Goal: Task Accomplishment & Management: Use online tool/utility

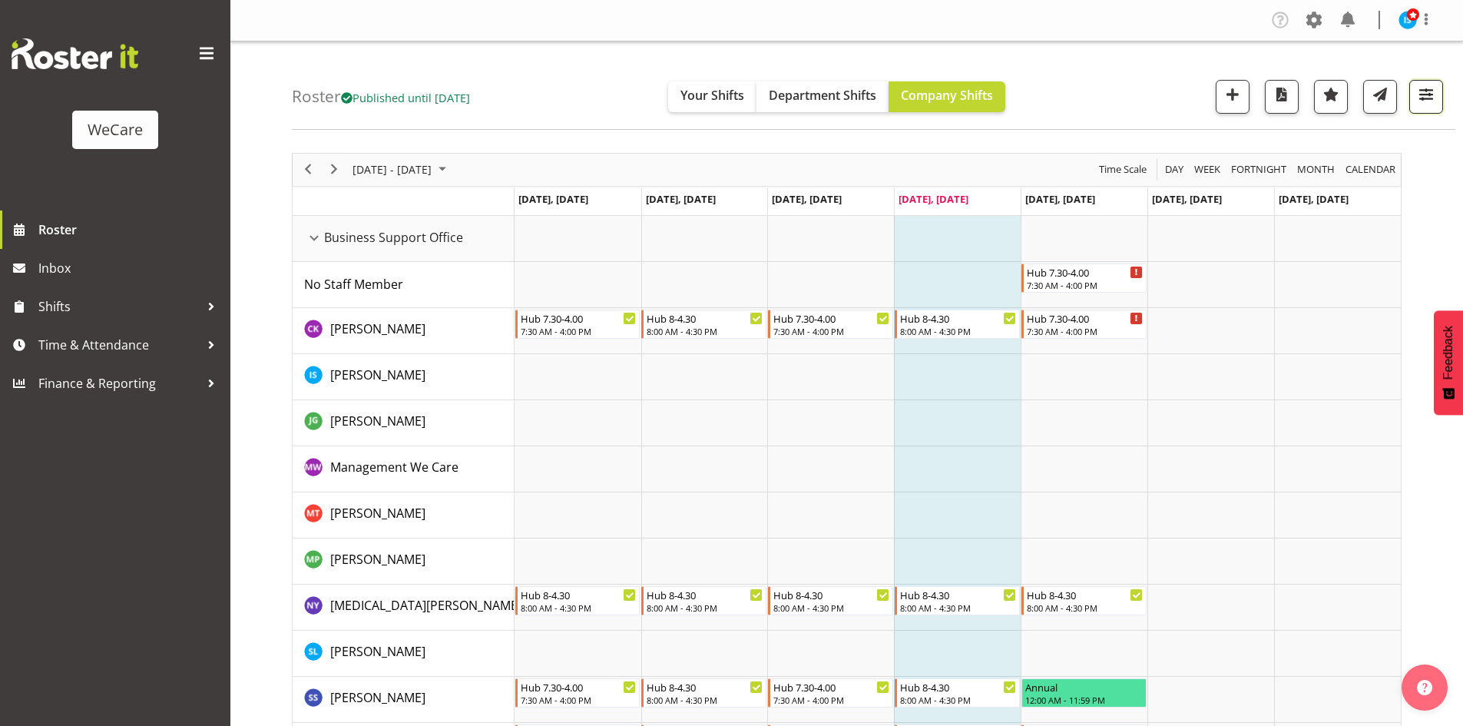
click at [1431, 93] on span "button" at bounding box center [1426, 94] width 20 height 20
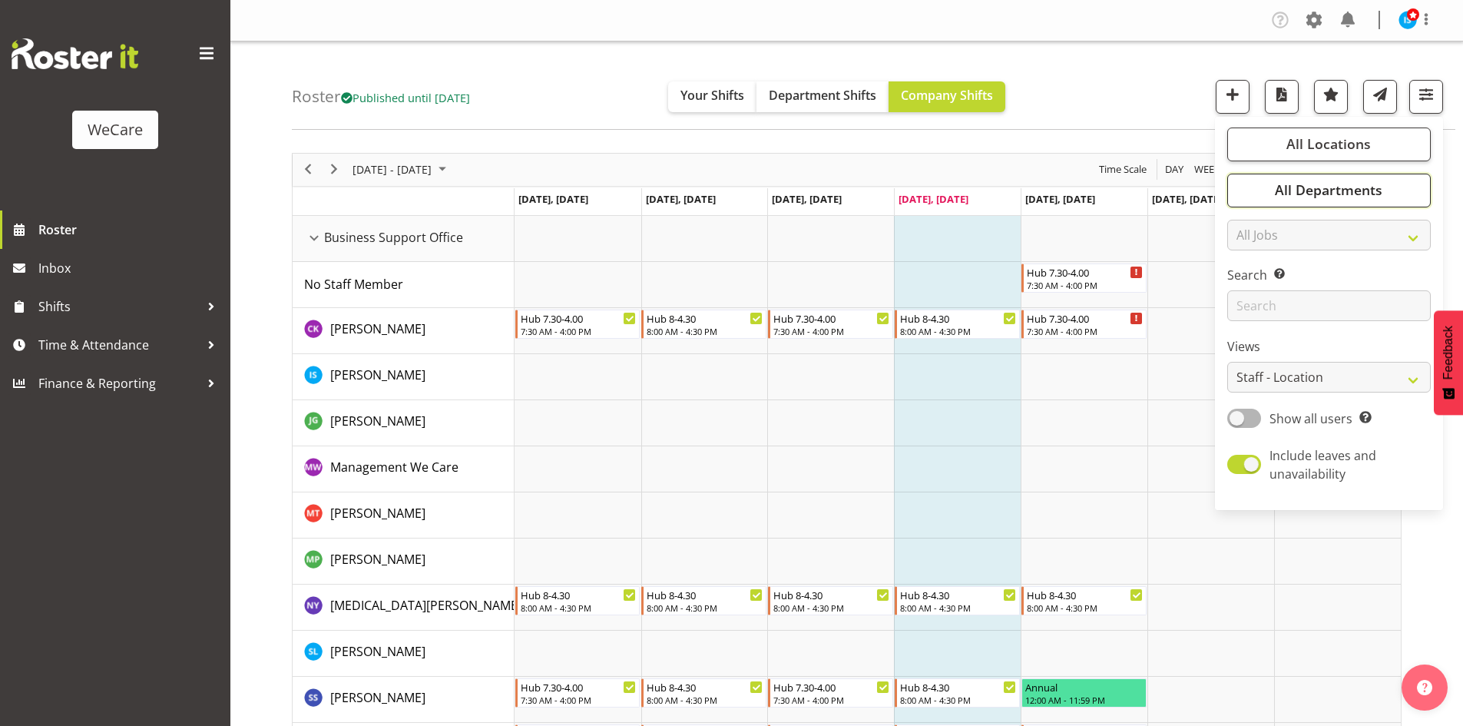
click at [1283, 193] on span "All Departments" at bounding box center [1328, 189] width 107 height 18
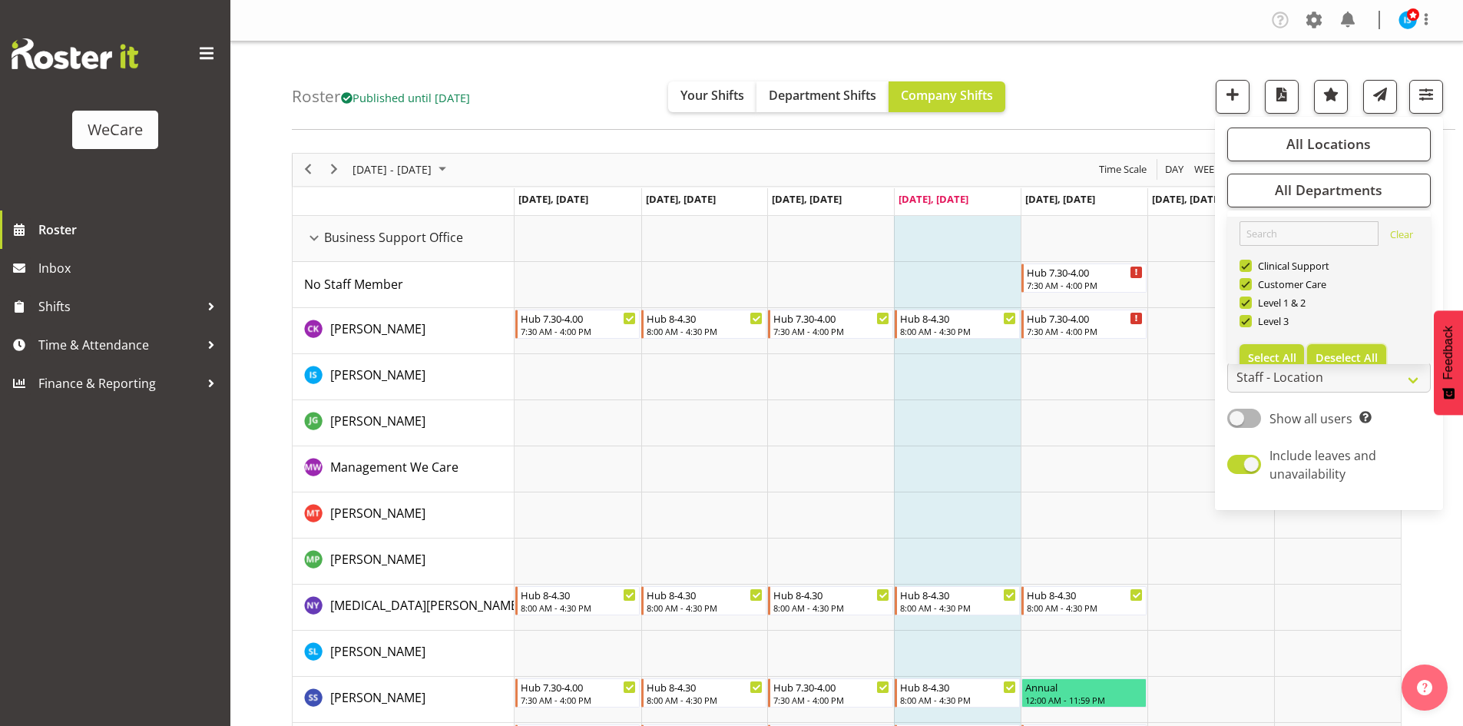
click at [1365, 348] on button "Deselect All" at bounding box center [1346, 358] width 79 height 28
checkbox input "false"
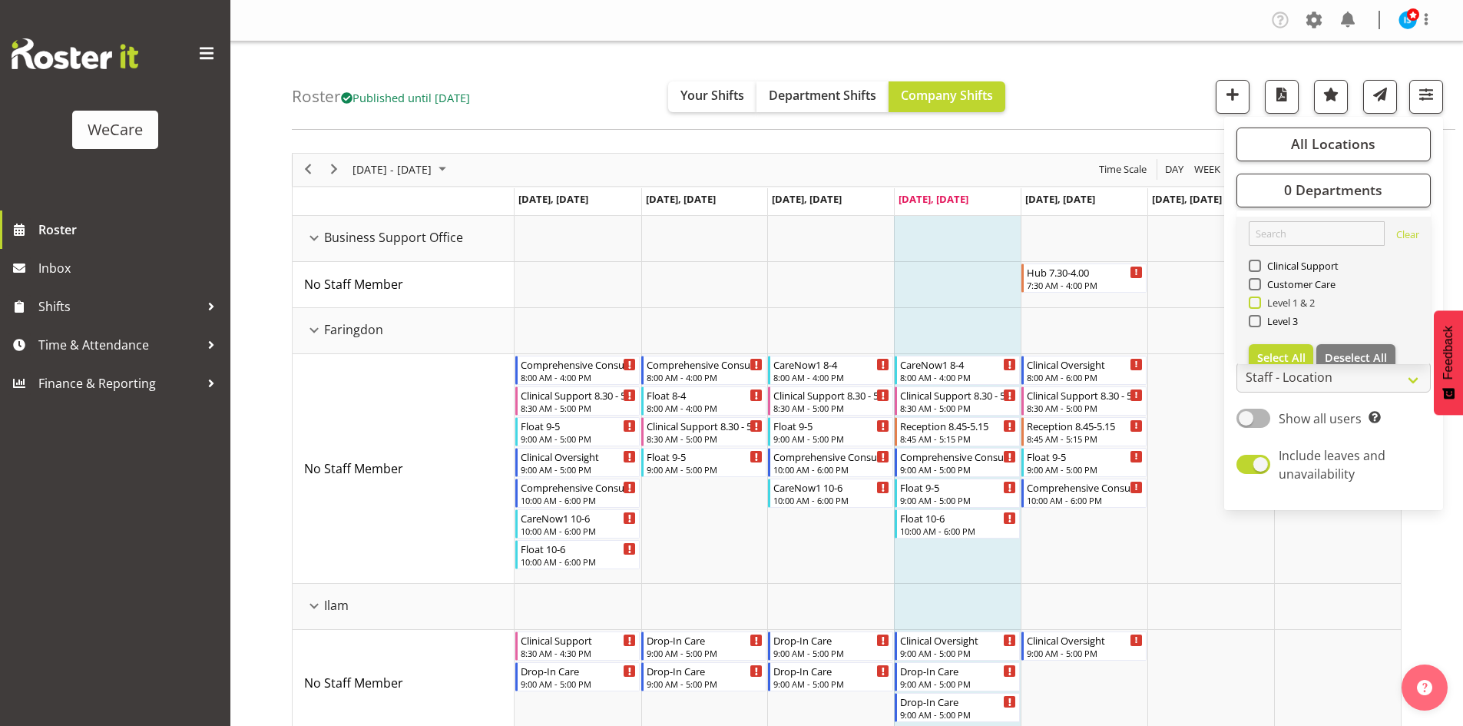
click at [1287, 302] on span "Level 1 & 2" at bounding box center [1288, 302] width 55 height 12
click at [1258, 302] on input "Level 1 & 2" at bounding box center [1253, 302] width 10 height 10
checkbox input "true"
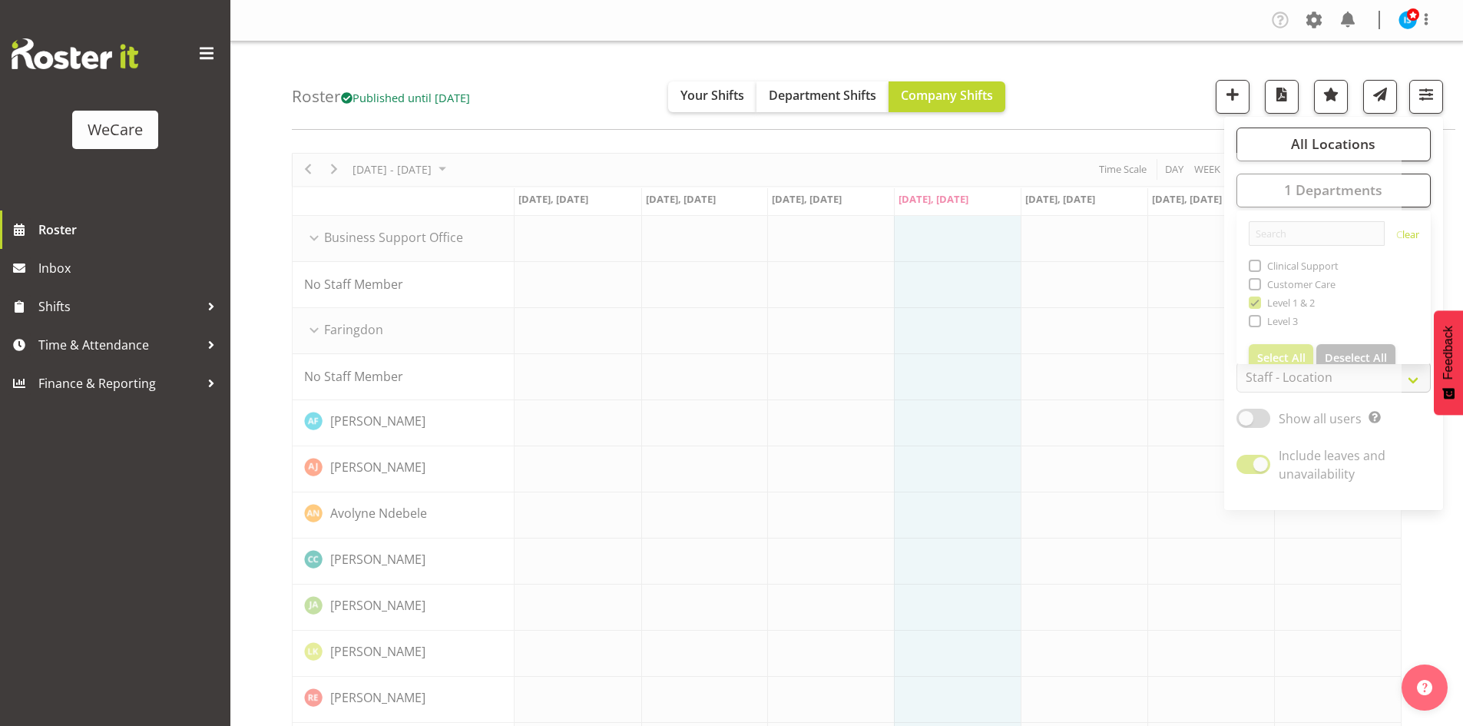
click at [1148, 51] on div "Roster Published until [DATE] Your Shifts Department Shifts Company Shifts All …" at bounding box center [873, 85] width 1163 height 88
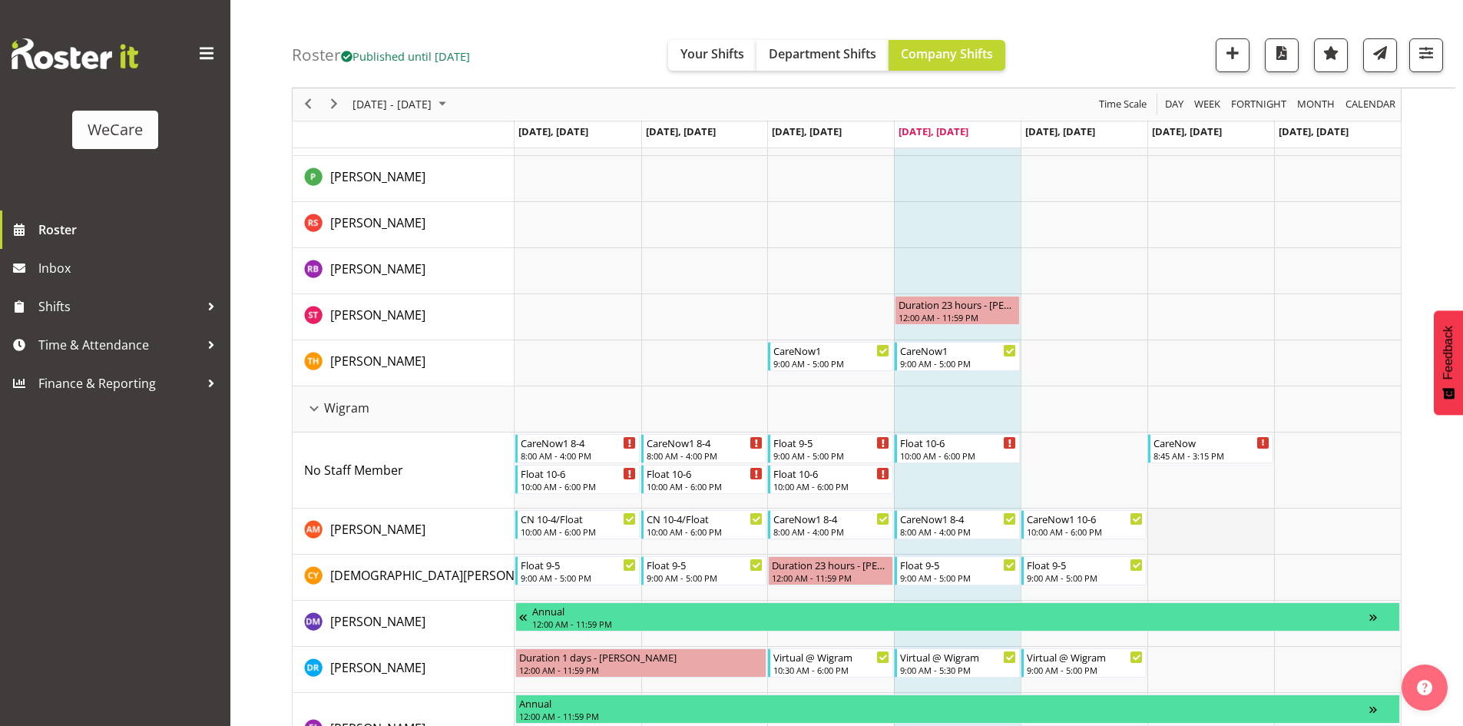
scroll to position [1710, 0]
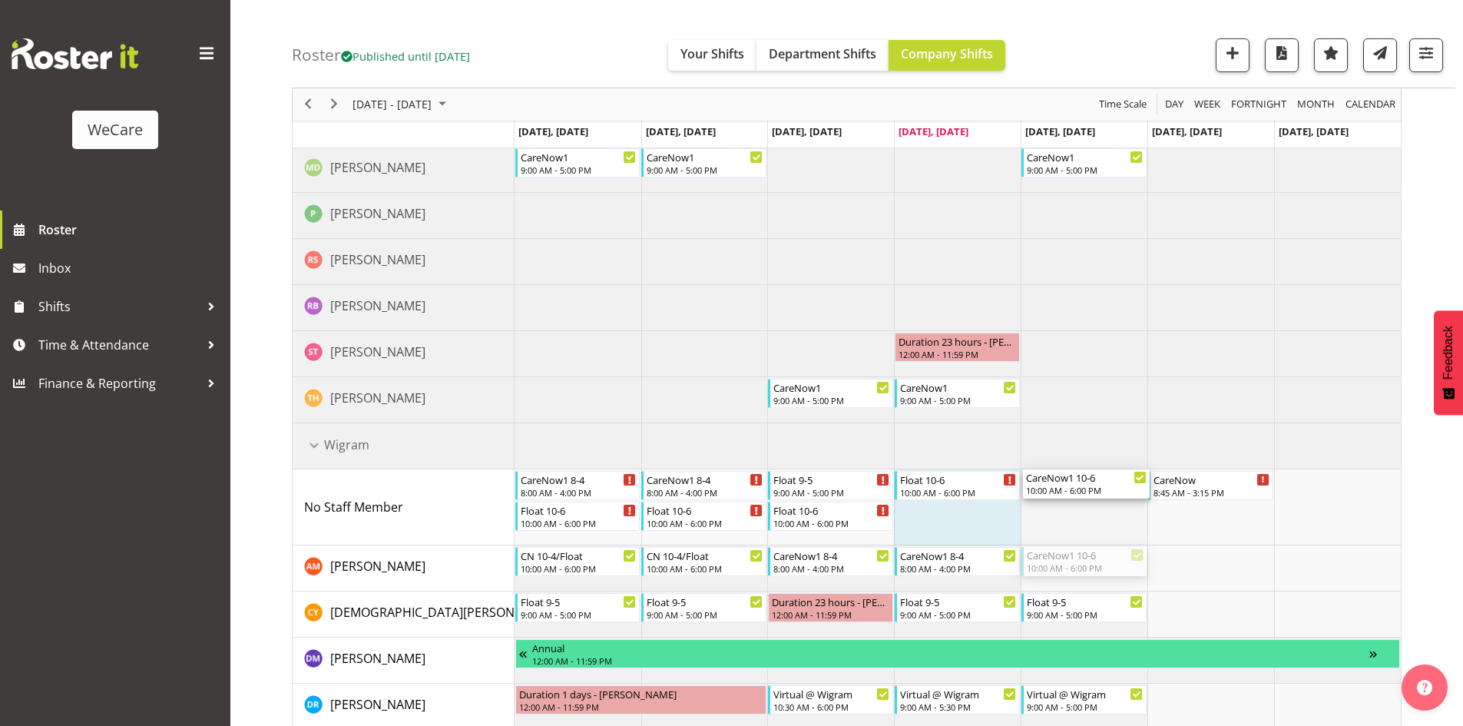
drag, startPoint x: 1080, startPoint y: 554, endPoint x: 1073, endPoint y: 518, distance: 35.8
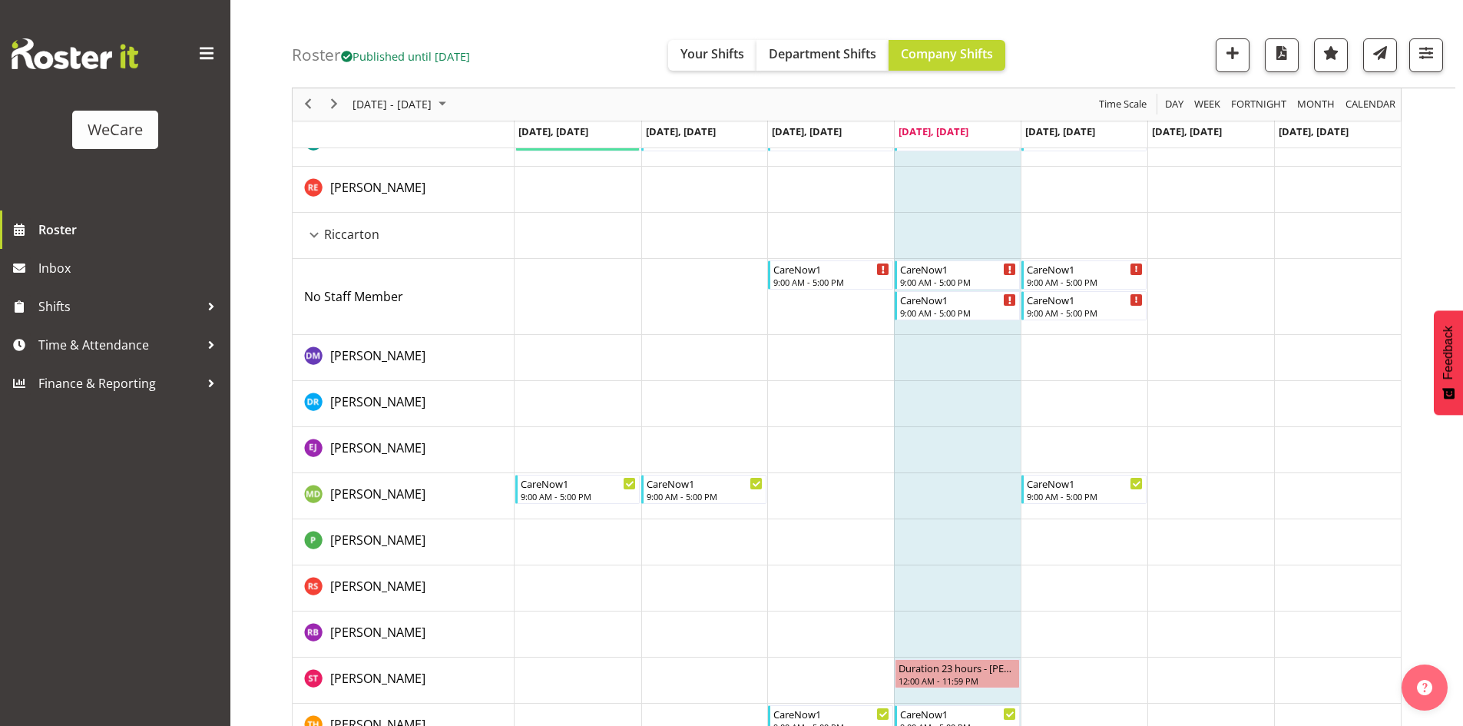
scroll to position [1459, 0]
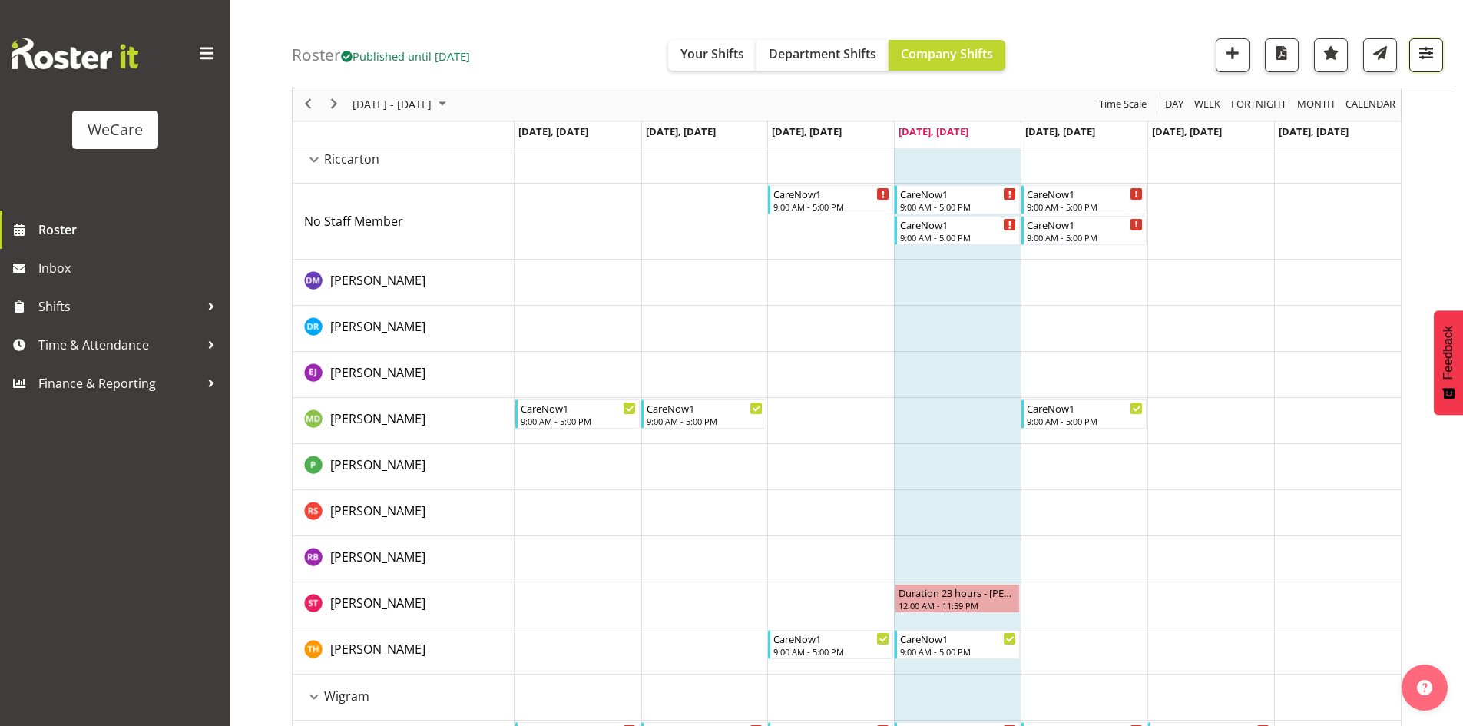
click at [1414, 43] on button "button" at bounding box center [1426, 55] width 34 height 34
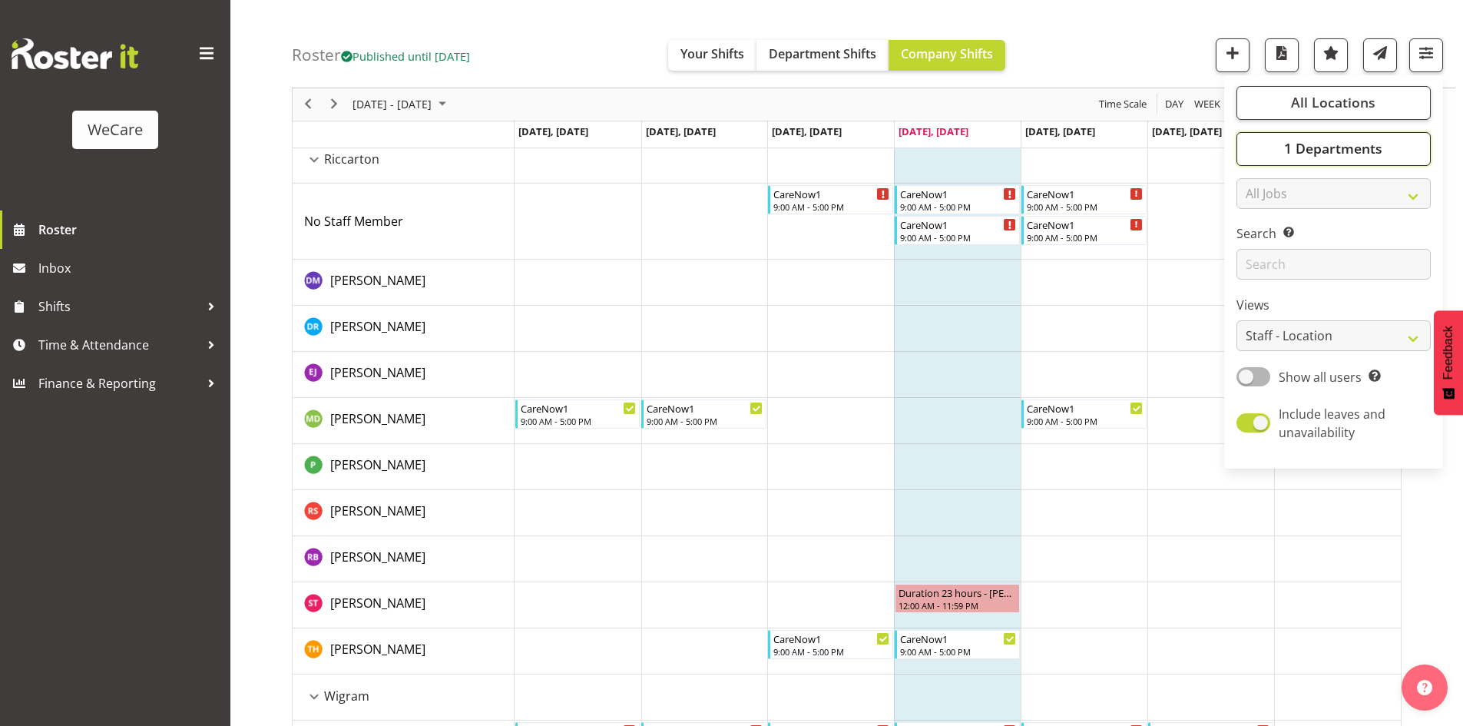
click at [1346, 157] on span "1 Departments" at bounding box center [1333, 149] width 98 height 18
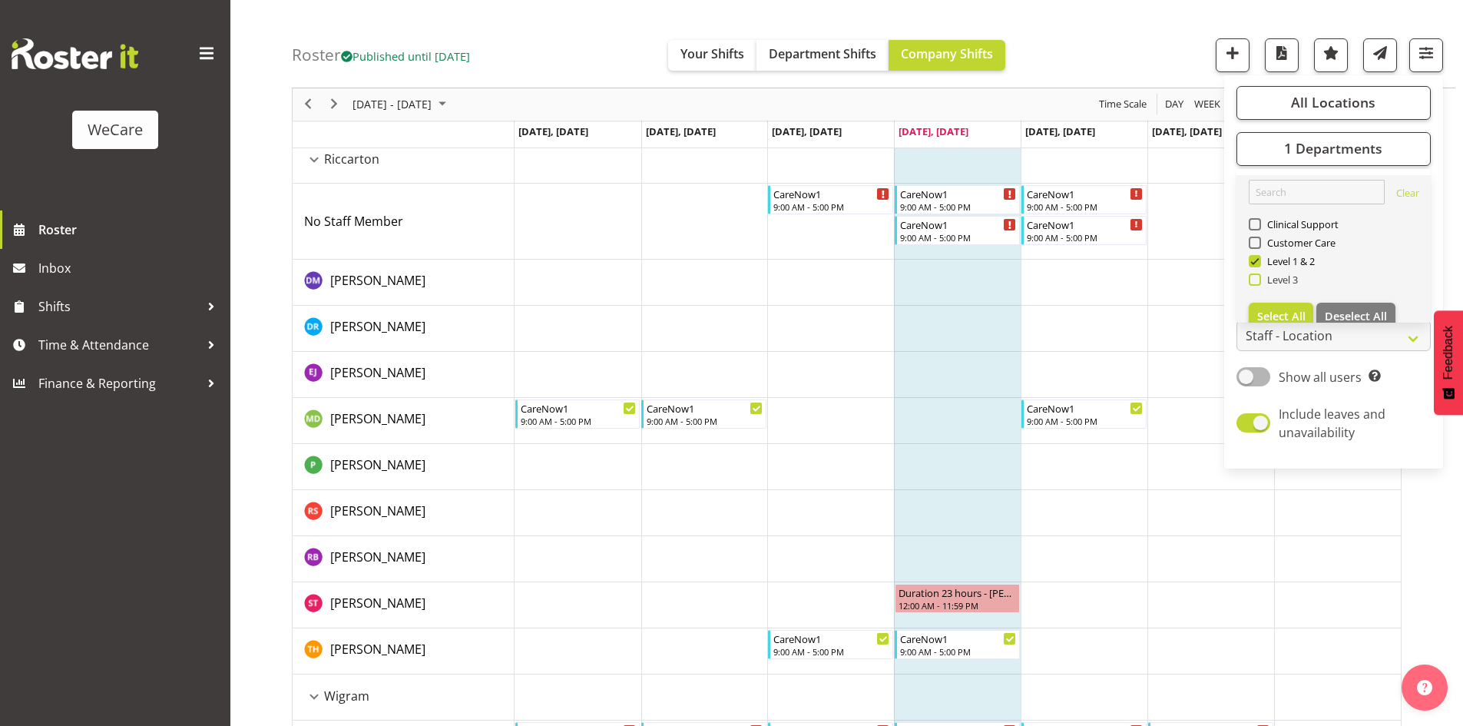
click at [1287, 277] on span "Level 3" at bounding box center [1280, 279] width 38 height 12
click at [1258, 277] on input "Level 3" at bounding box center [1253, 280] width 10 height 10
checkbox input "true"
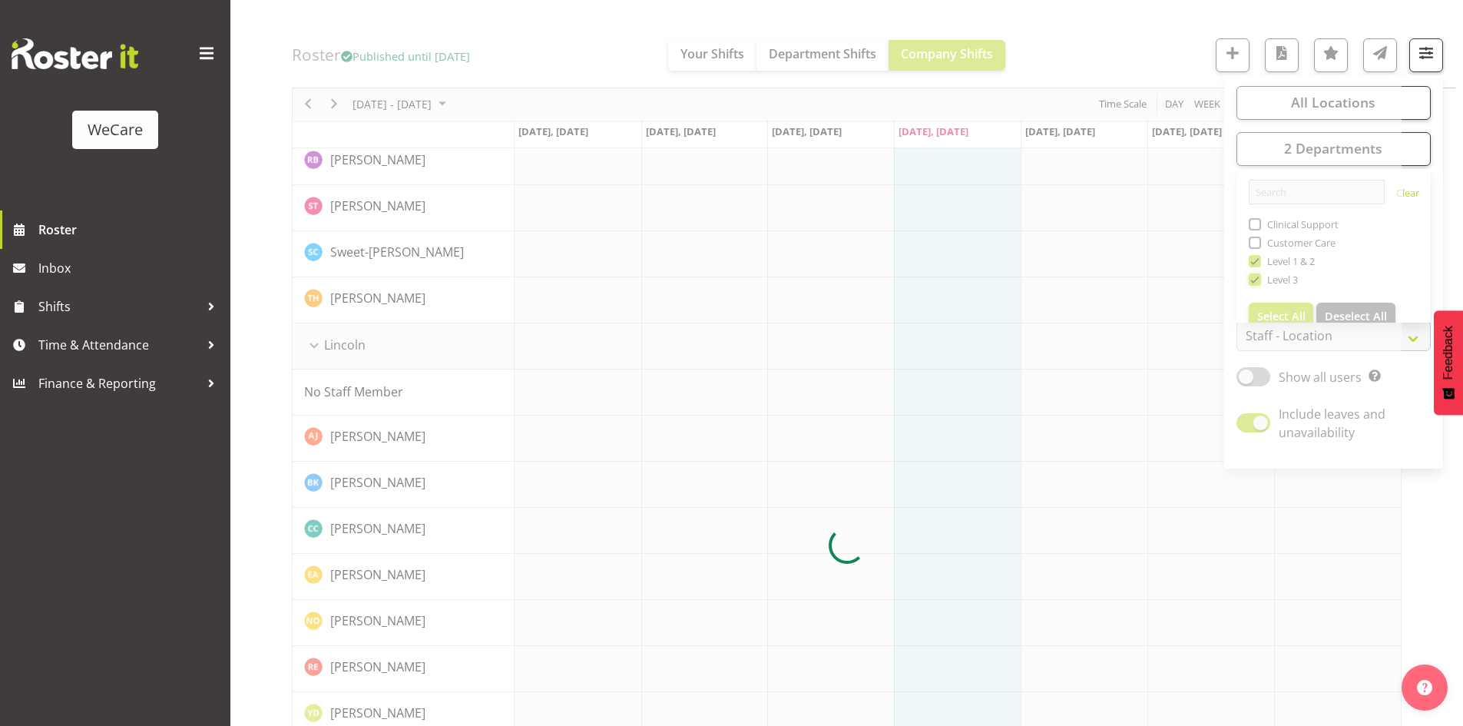
scroll to position [1944, 0]
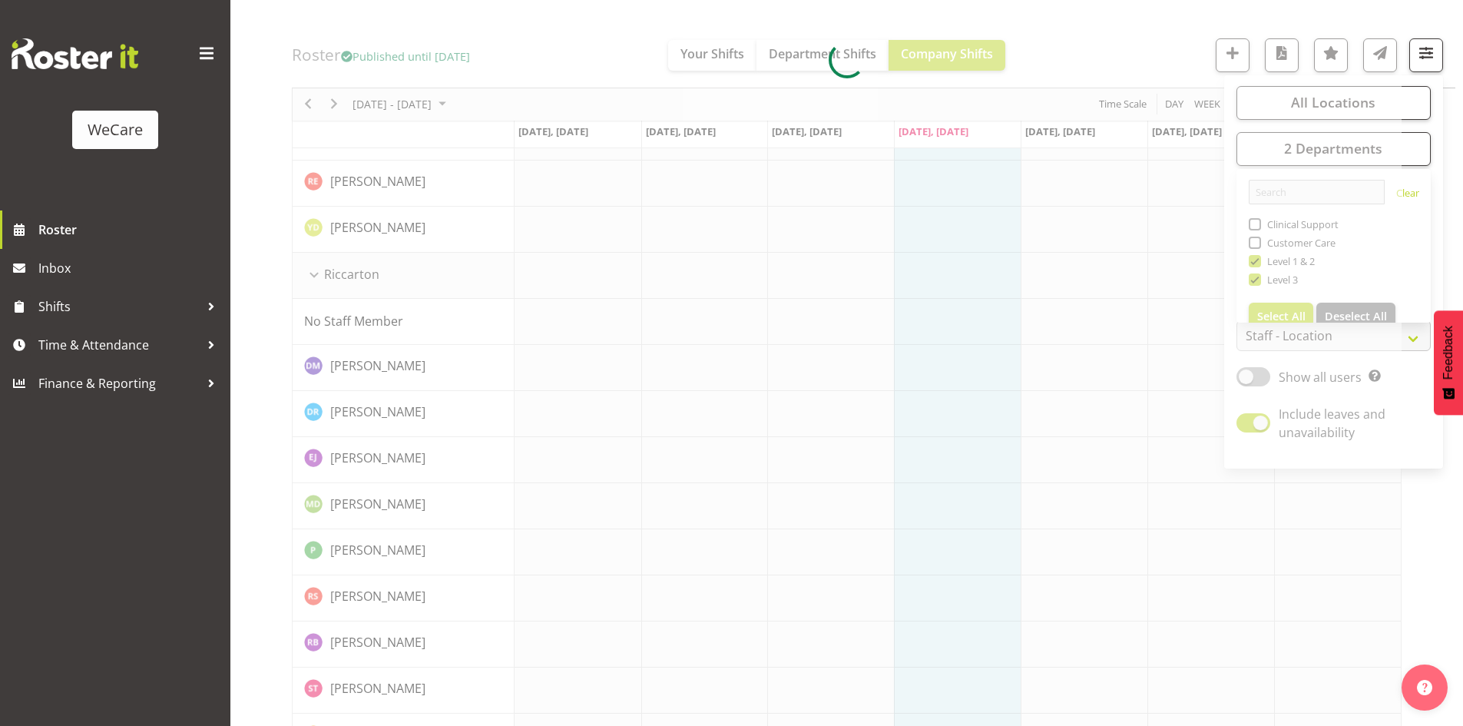
click at [1115, 50] on div at bounding box center [846, 60] width 1109 height 3703
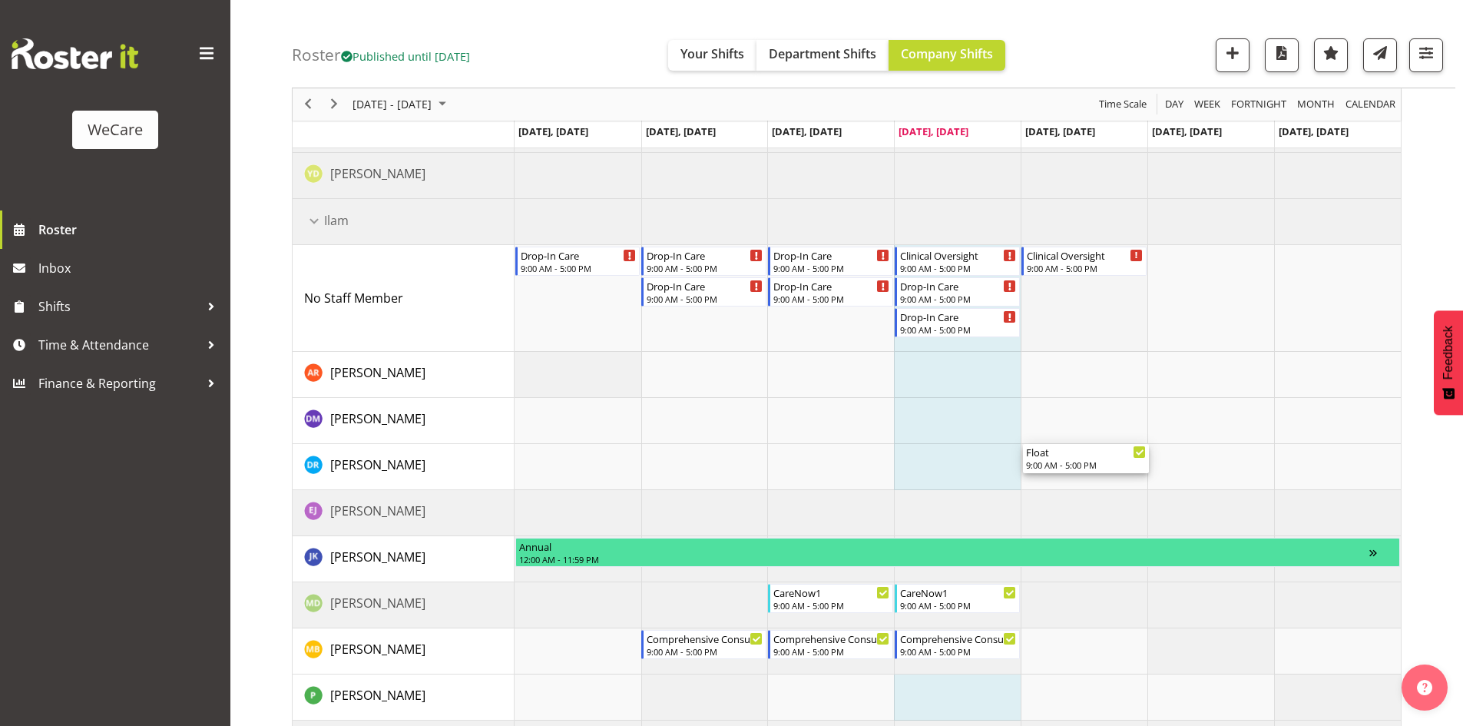
scroll to position [1036, 0]
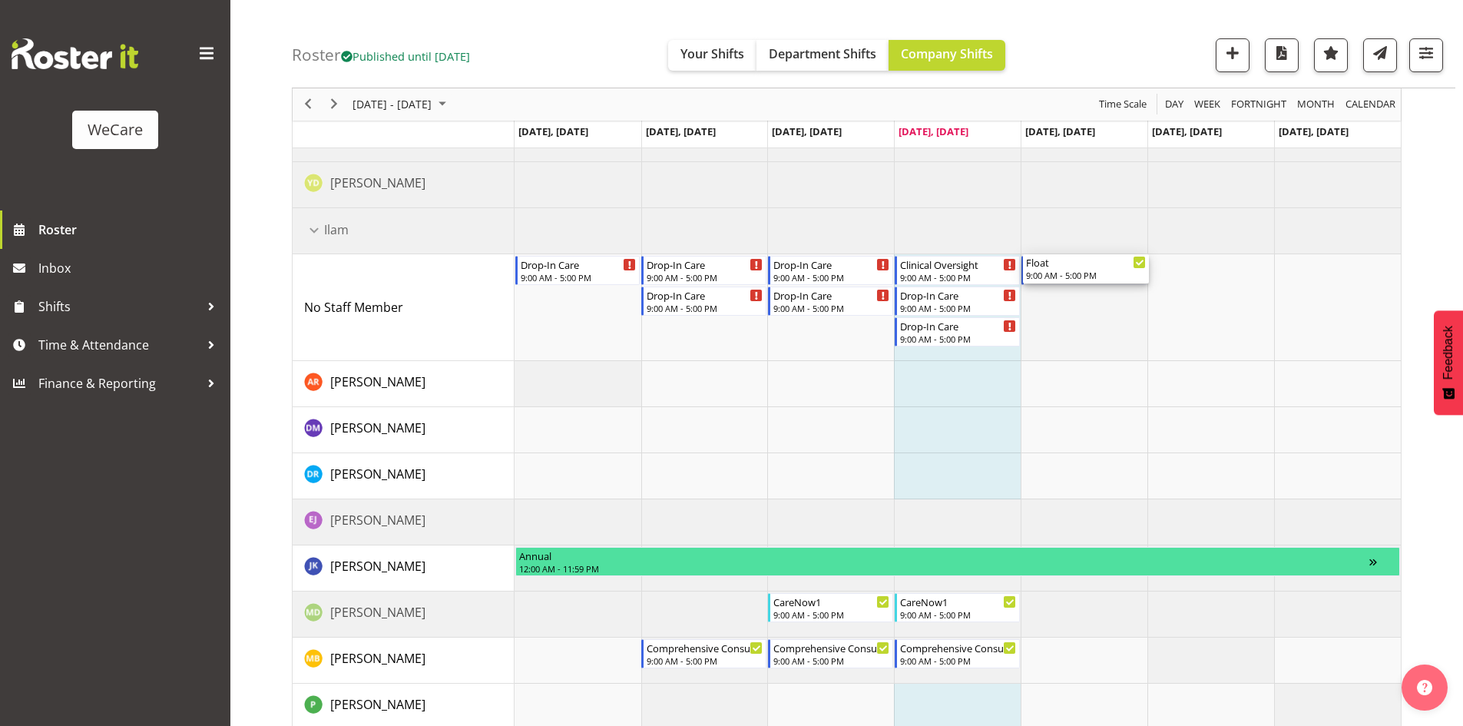
drag, startPoint x: 1093, startPoint y: 302, endPoint x: 1080, endPoint y: 288, distance: 19.5
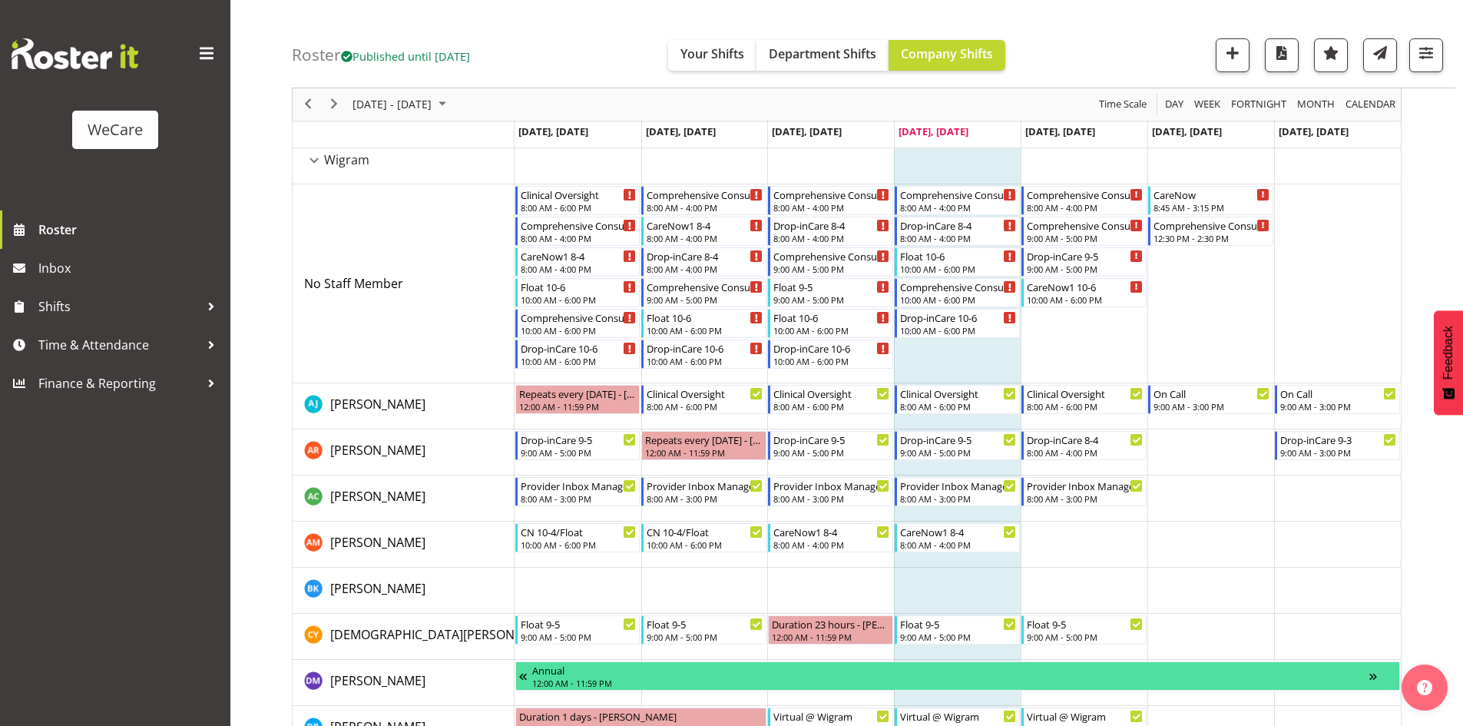
scroll to position [2830, 0]
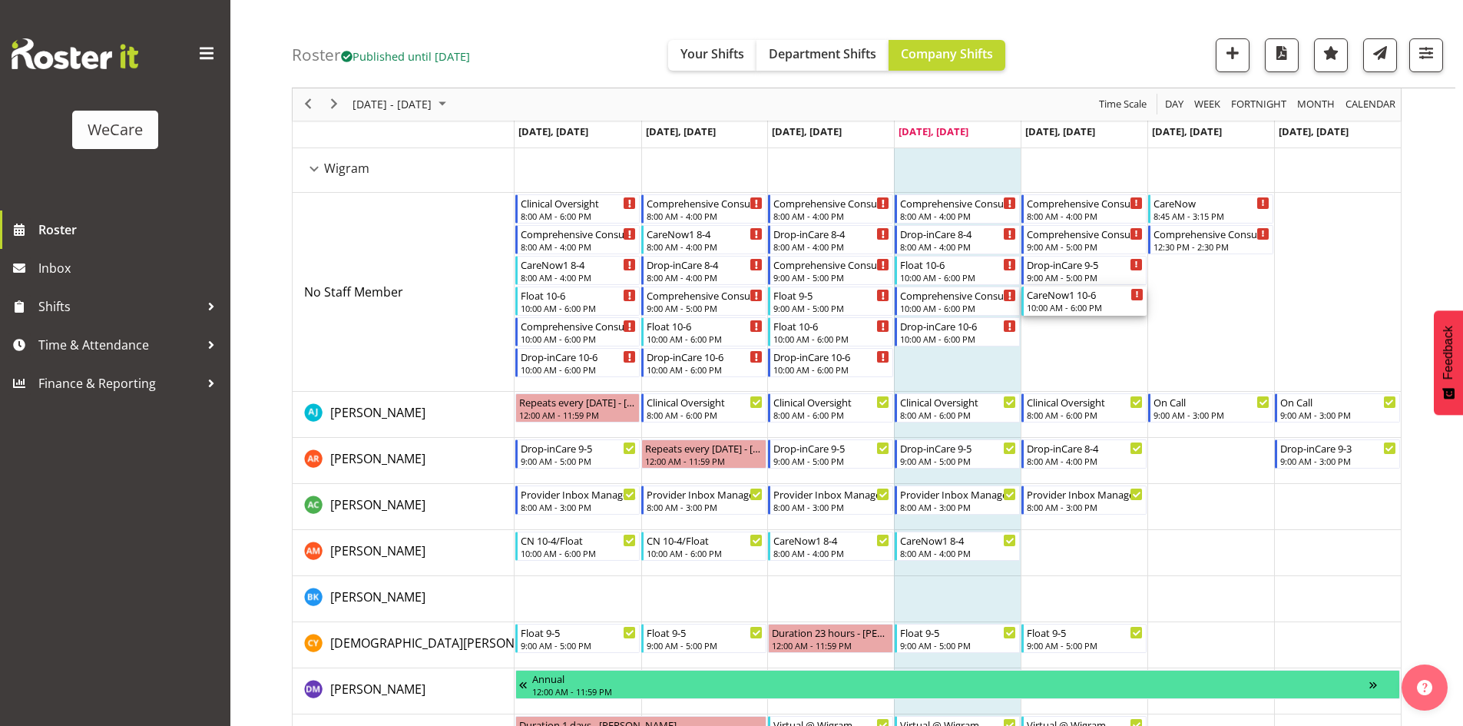
click at [1096, 306] on div "10:00 AM - 6:00 PM" at bounding box center [1085, 307] width 117 height 12
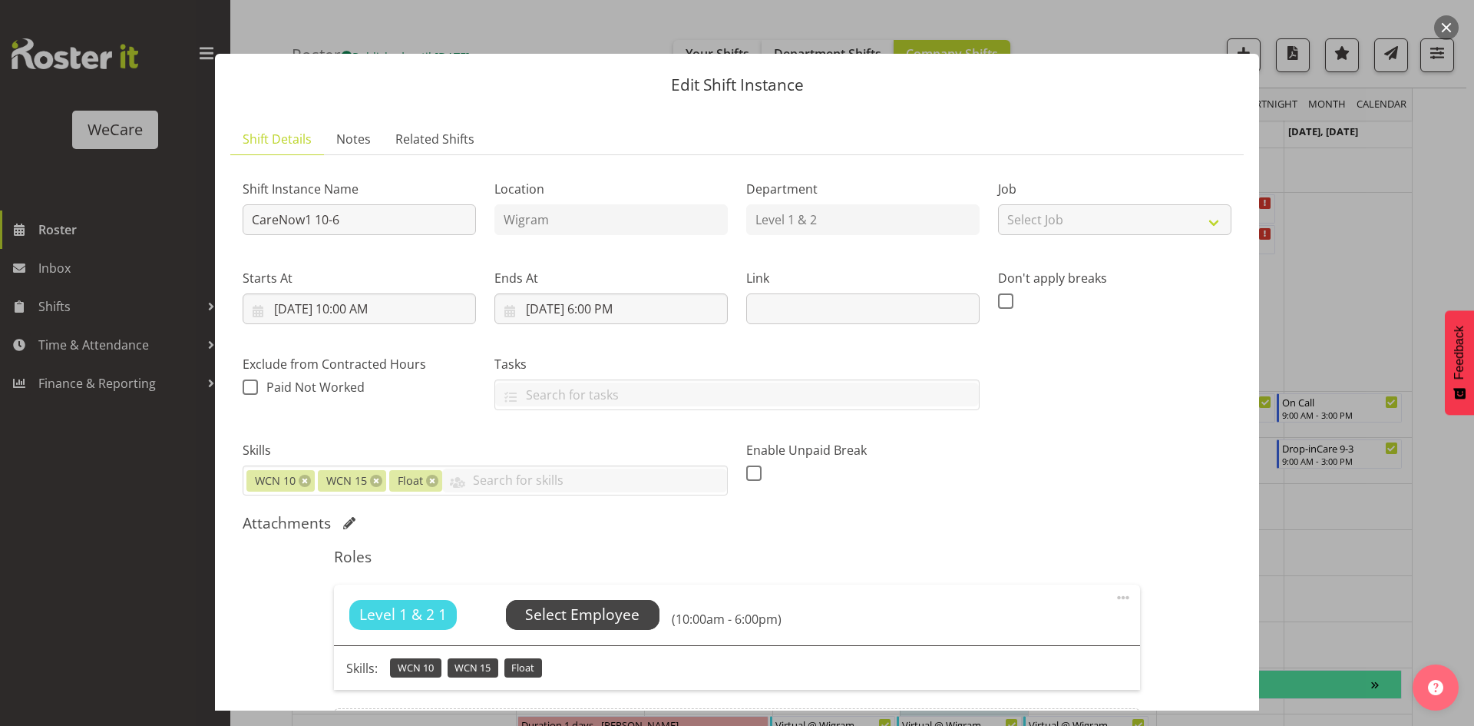
click at [620, 604] on span "Select Employee" at bounding box center [582, 615] width 114 height 22
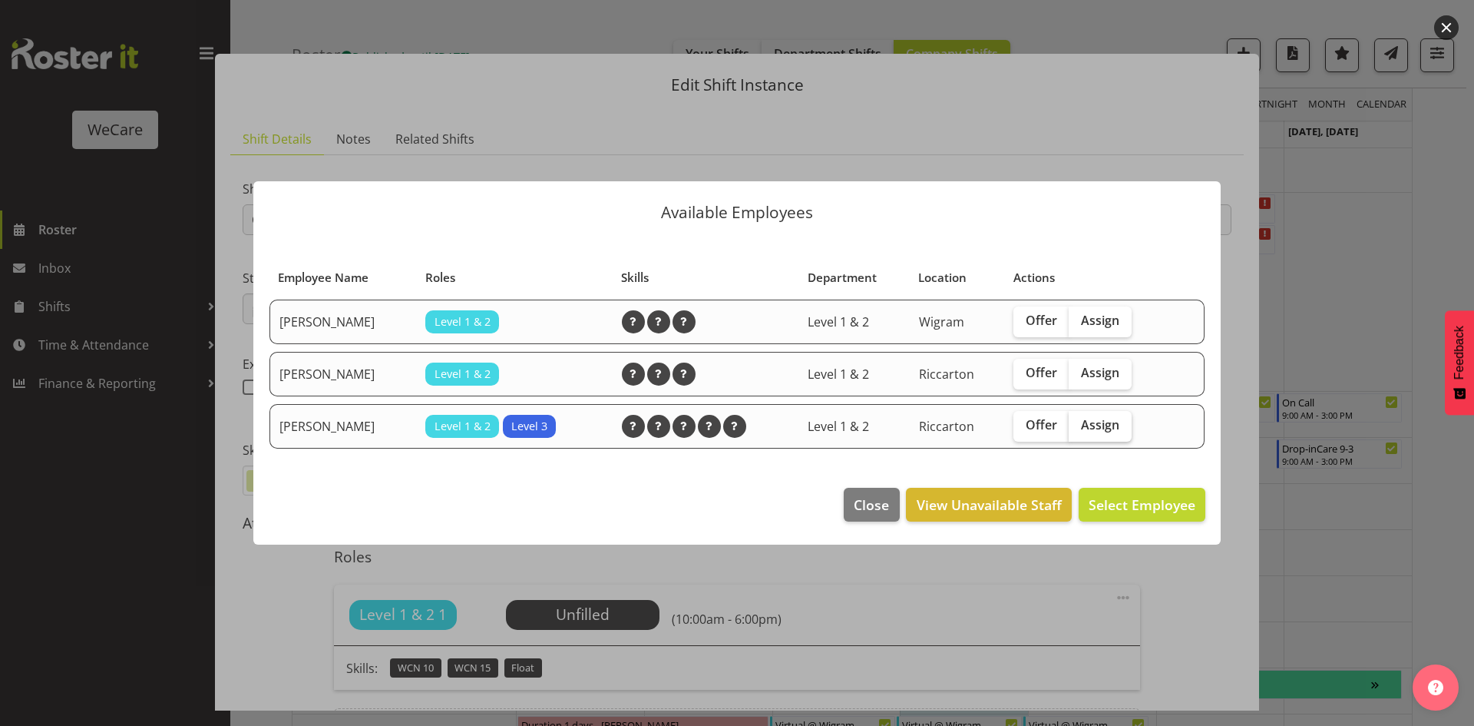
click at [1089, 426] on span "Assign" at bounding box center [1100, 424] width 38 height 15
click at [1079, 426] on input "Assign" at bounding box center [1074, 425] width 10 height 10
checkbox input "true"
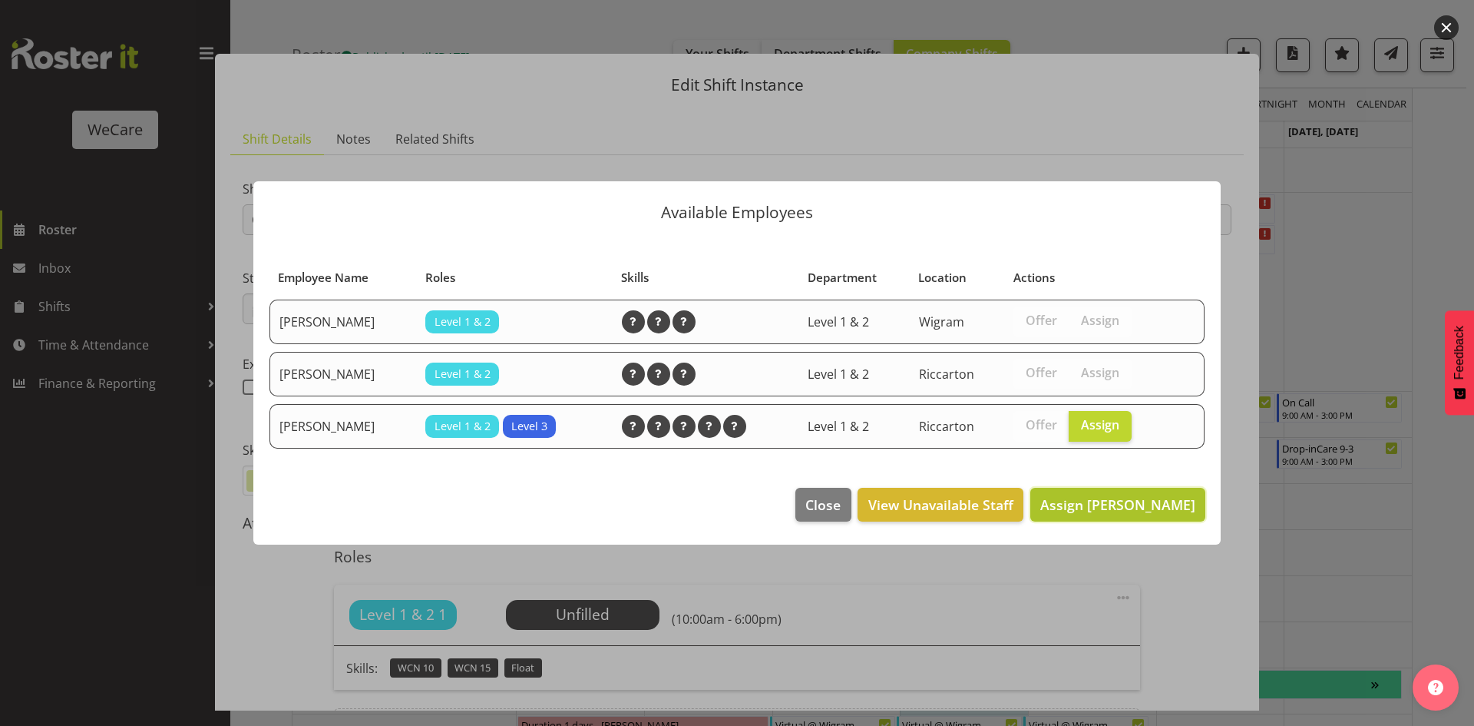
click at [1113, 501] on span "Assign [PERSON_NAME]" at bounding box center [1117, 504] width 155 height 18
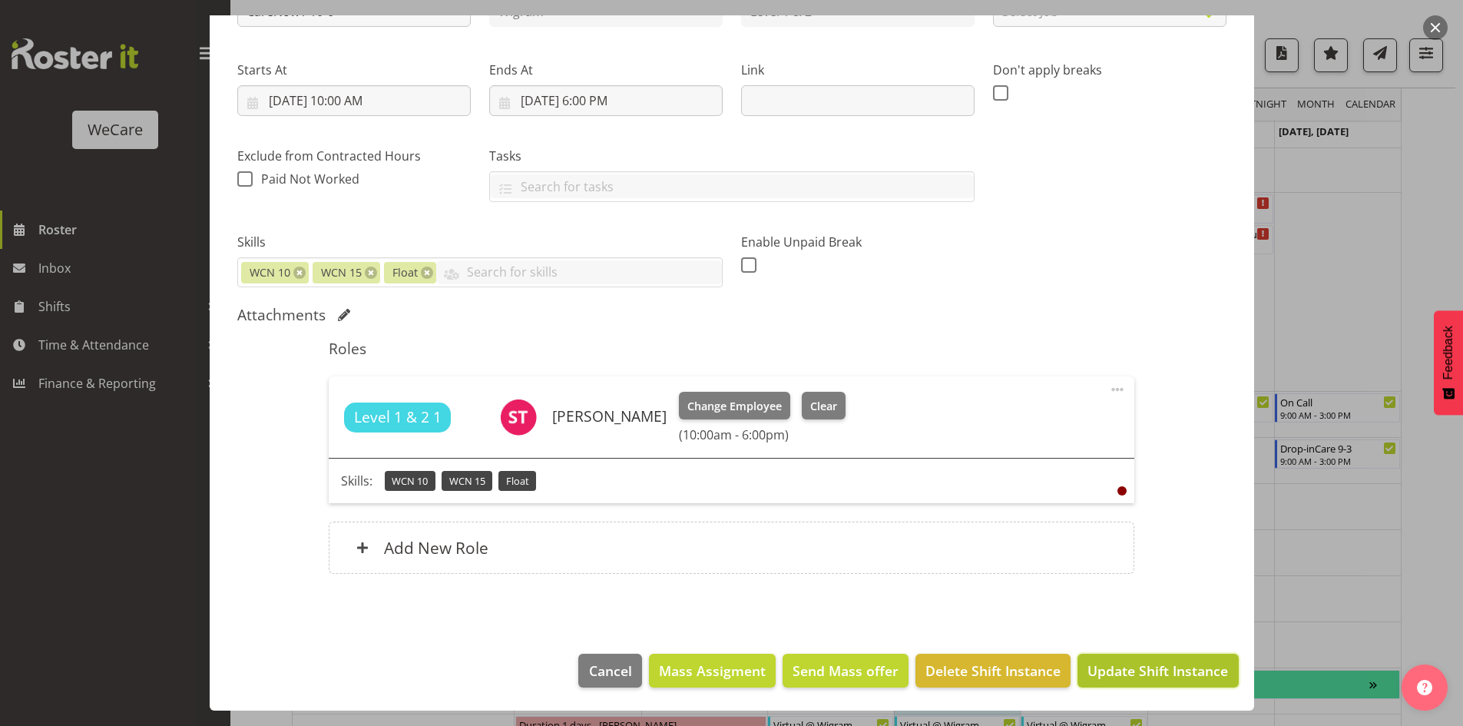
click at [1139, 663] on span "Update Shift Instance" at bounding box center [1157, 670] width 141 height 20
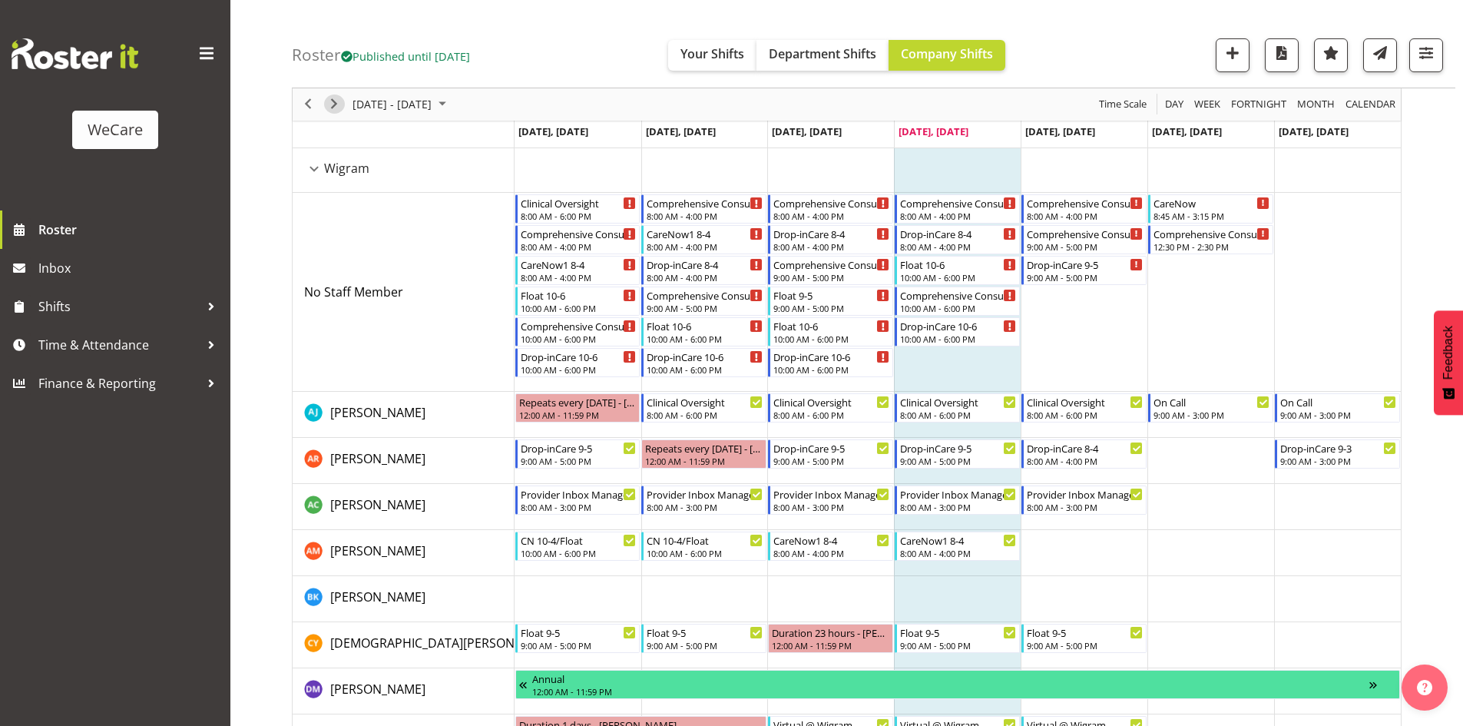
click at [341, 101] on span "Next" at bounding box center [334, 104] width 18 height 19
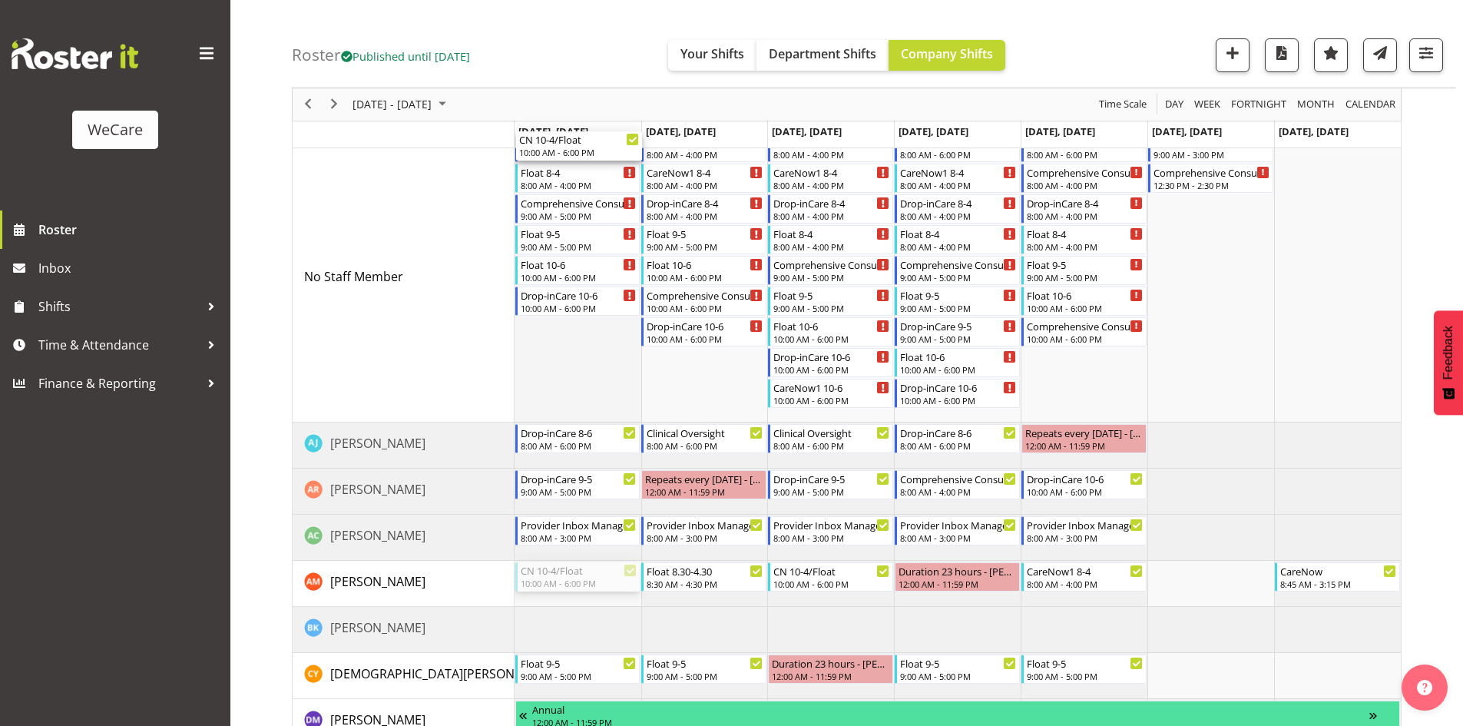
drag, startPoint x: 558, startPoint y: 574, endPoint x: 561, endPoint y: 359, distance: 215.0
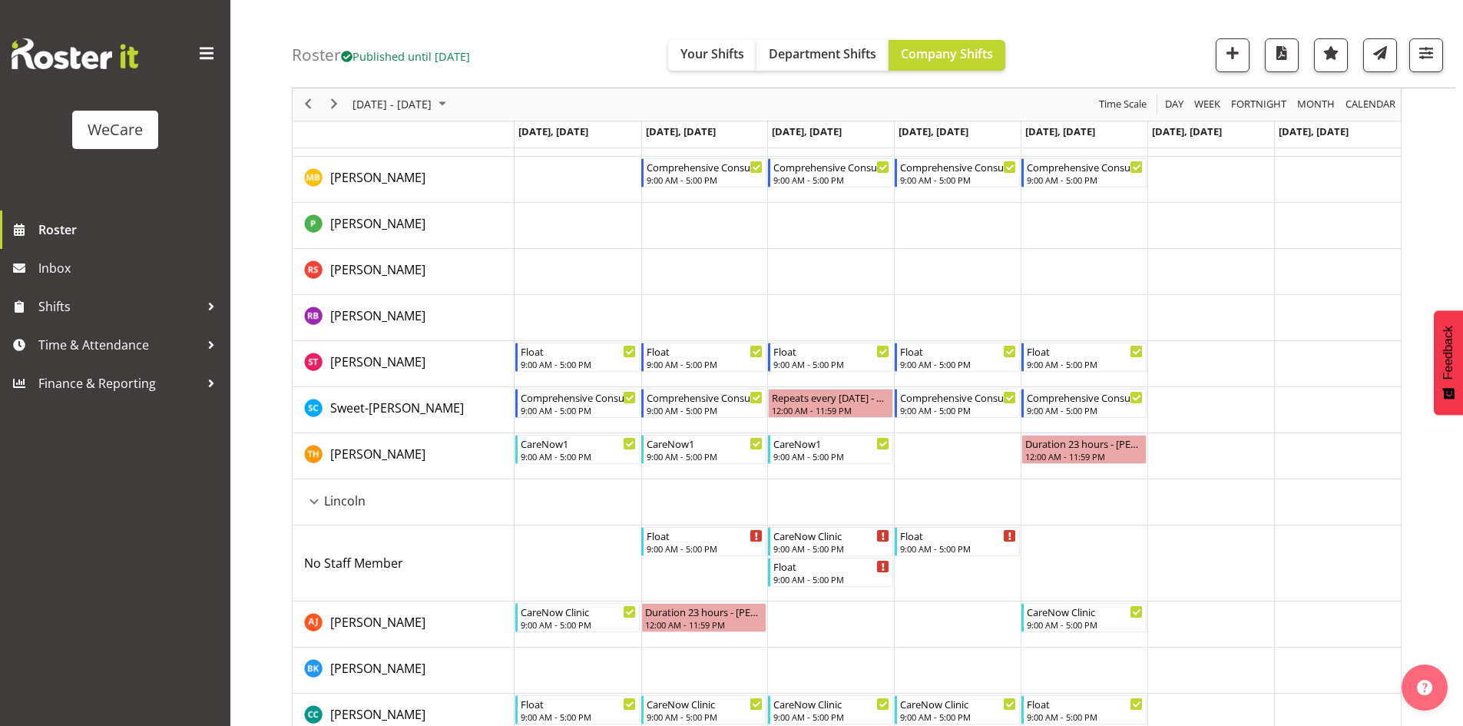
scroll to position [1448, 0]
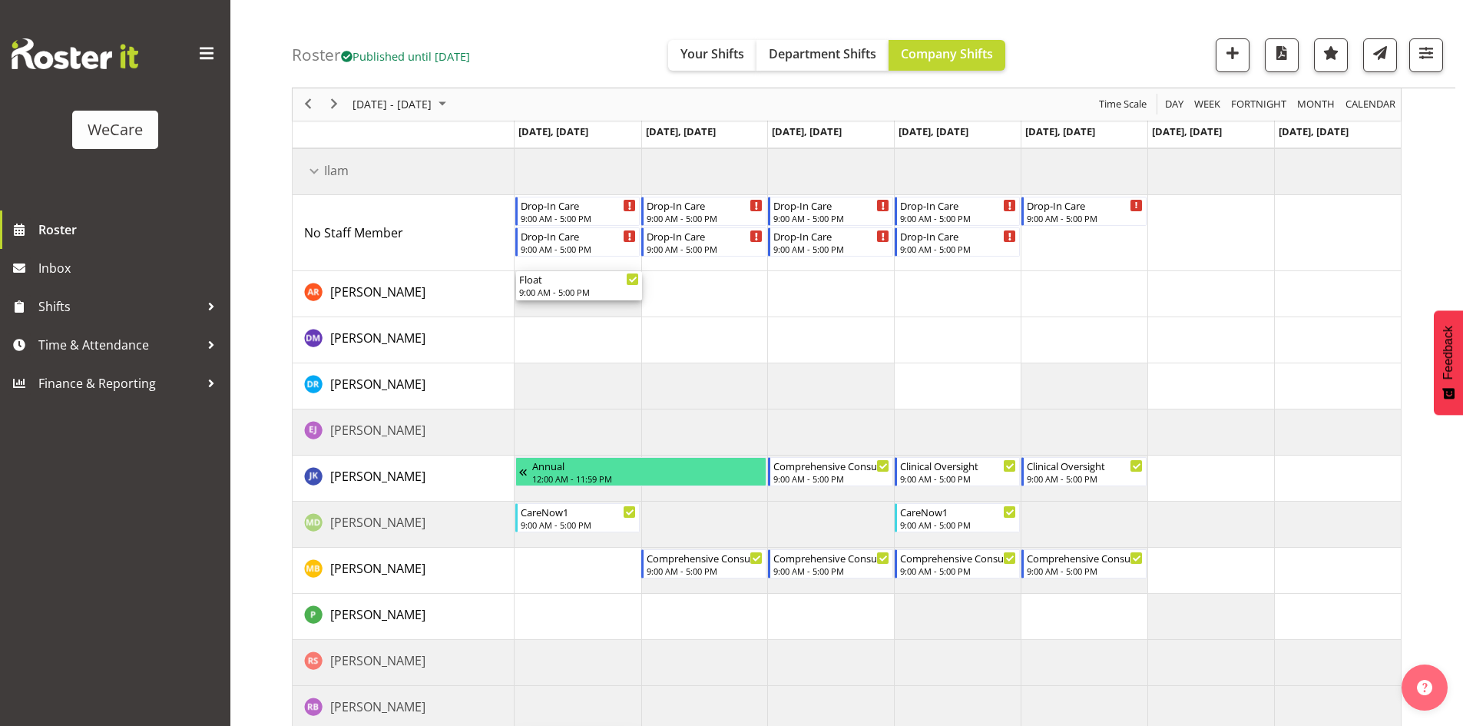
drag, startPoint x: 564, startPoint y: 363, endPoint x: 561, endPoint y: 263, distance: 99.9
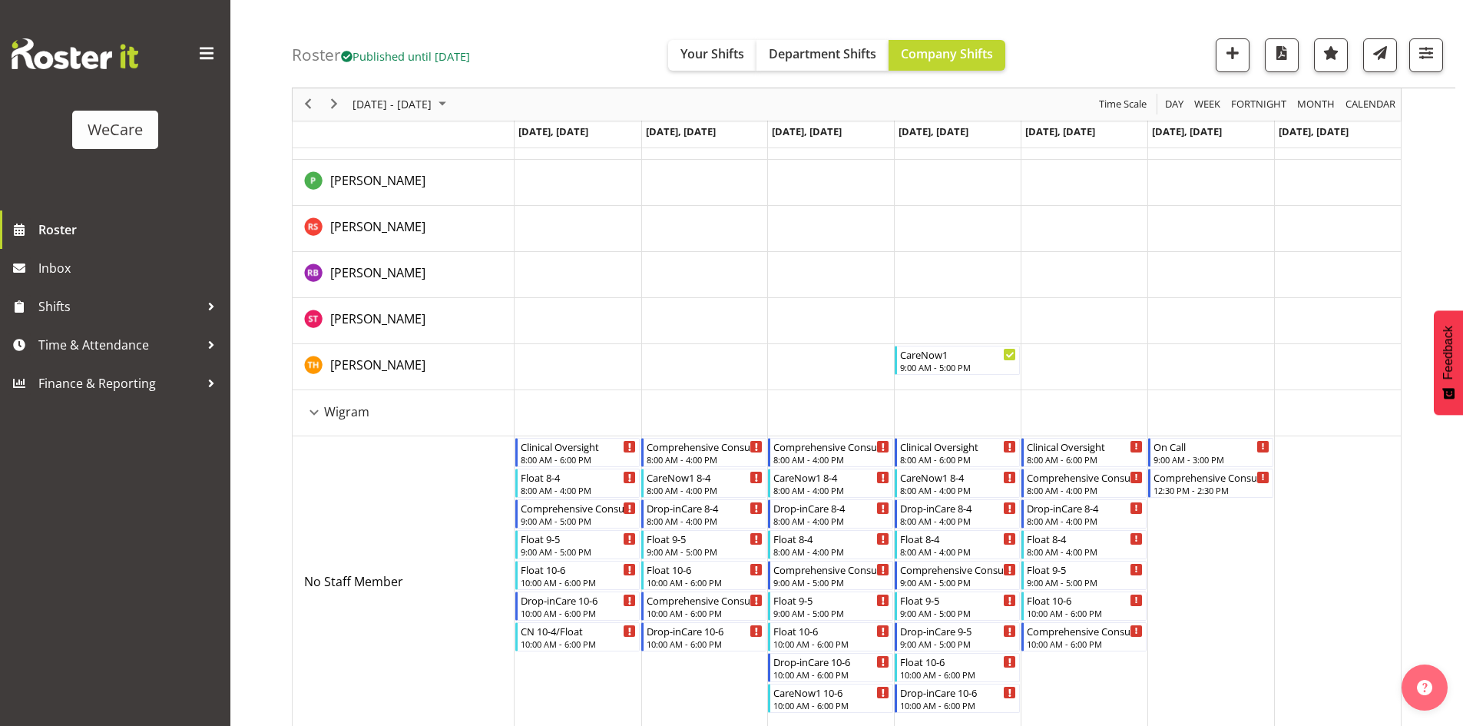
scroll to position [2677, 0]
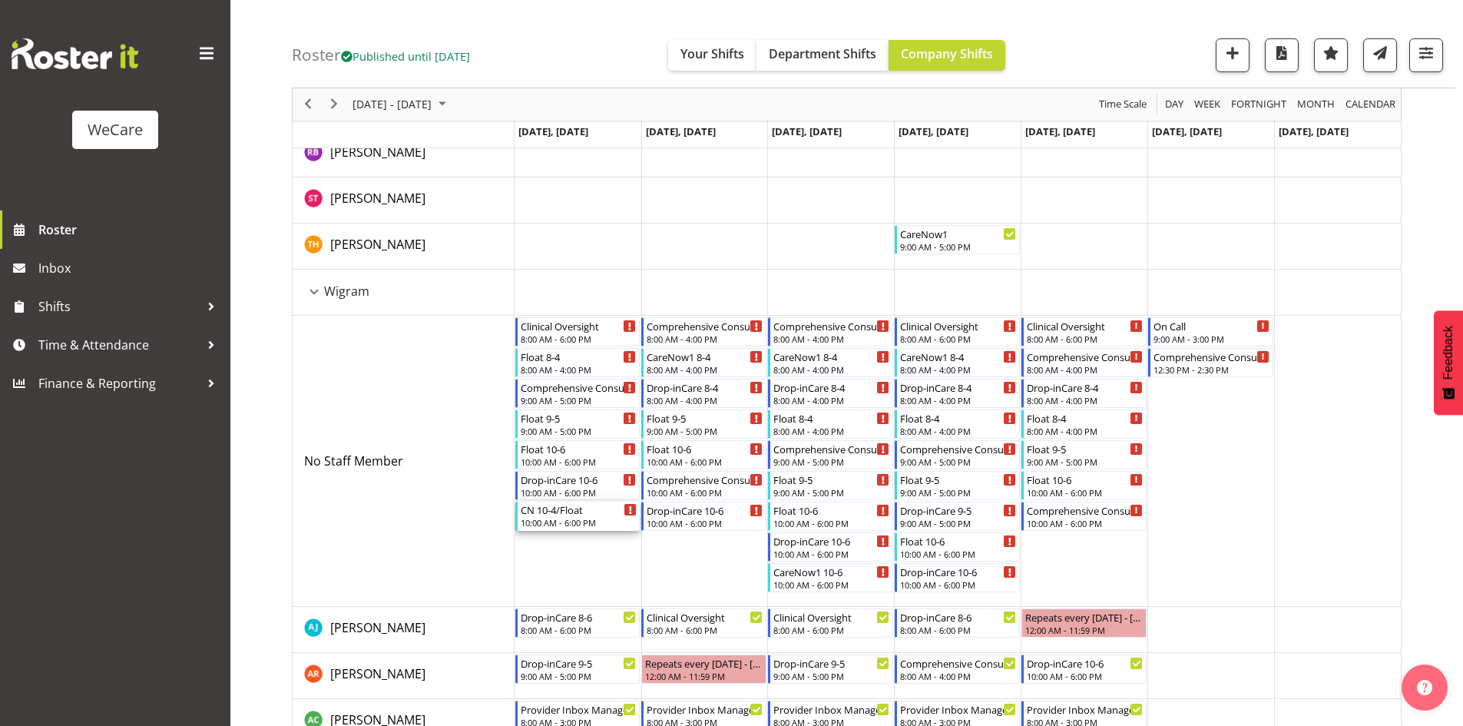
click at [579, 521] on div "10:00 AM - 6:00 PM" at bounding box center [579, 522] width 117 height 12
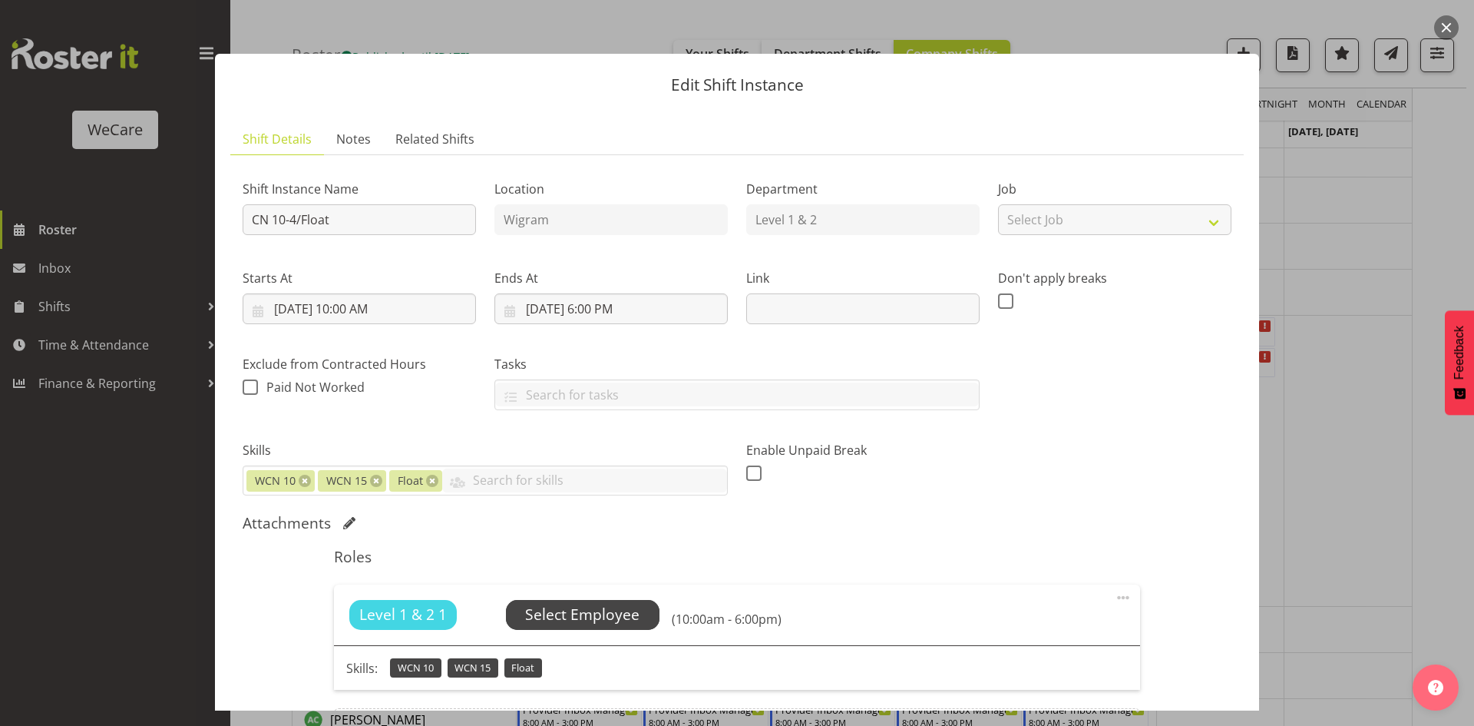
click at [534, 604] on span "Select Employee" at bounding box center [582, 615] width 114 height 22
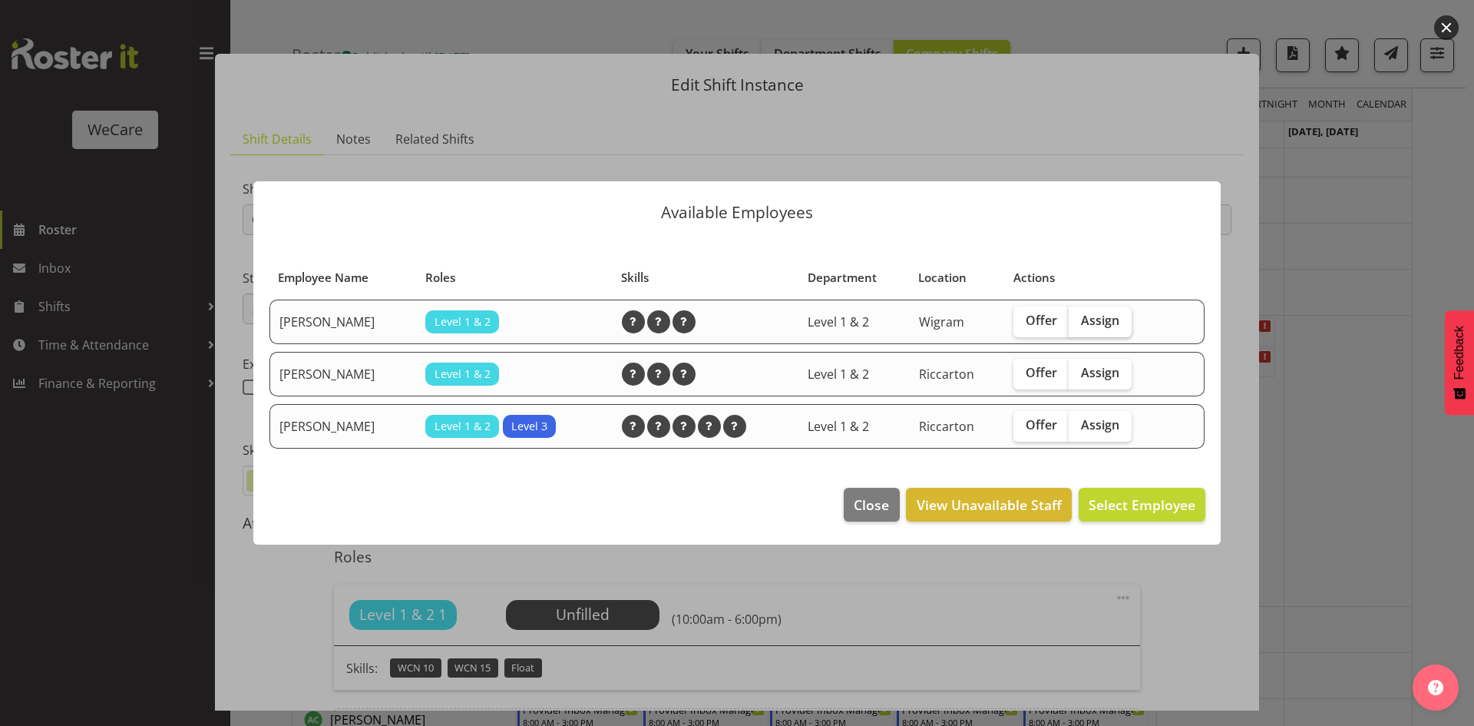
click at [1089, 325] on span "Assign" at bounding box center [1100, 319] width 38 height 15
click at [1079, 325] on input "Assign" at bounding box center [1074, 321] width 10 height 10
checkbox input "true"
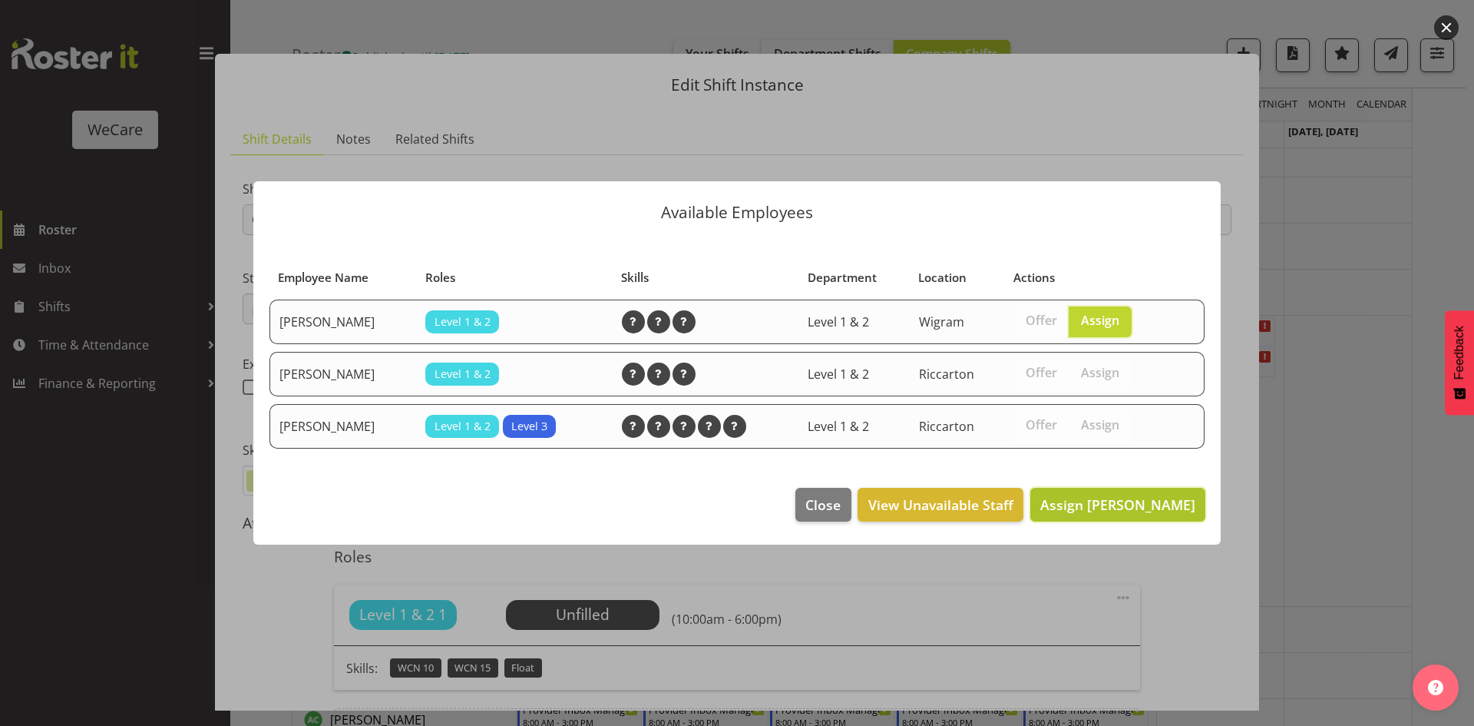
click at [1107, 488] on button "Assign [PERSON_NAME]" at bounding box center [1117, 505] width 175 height 34
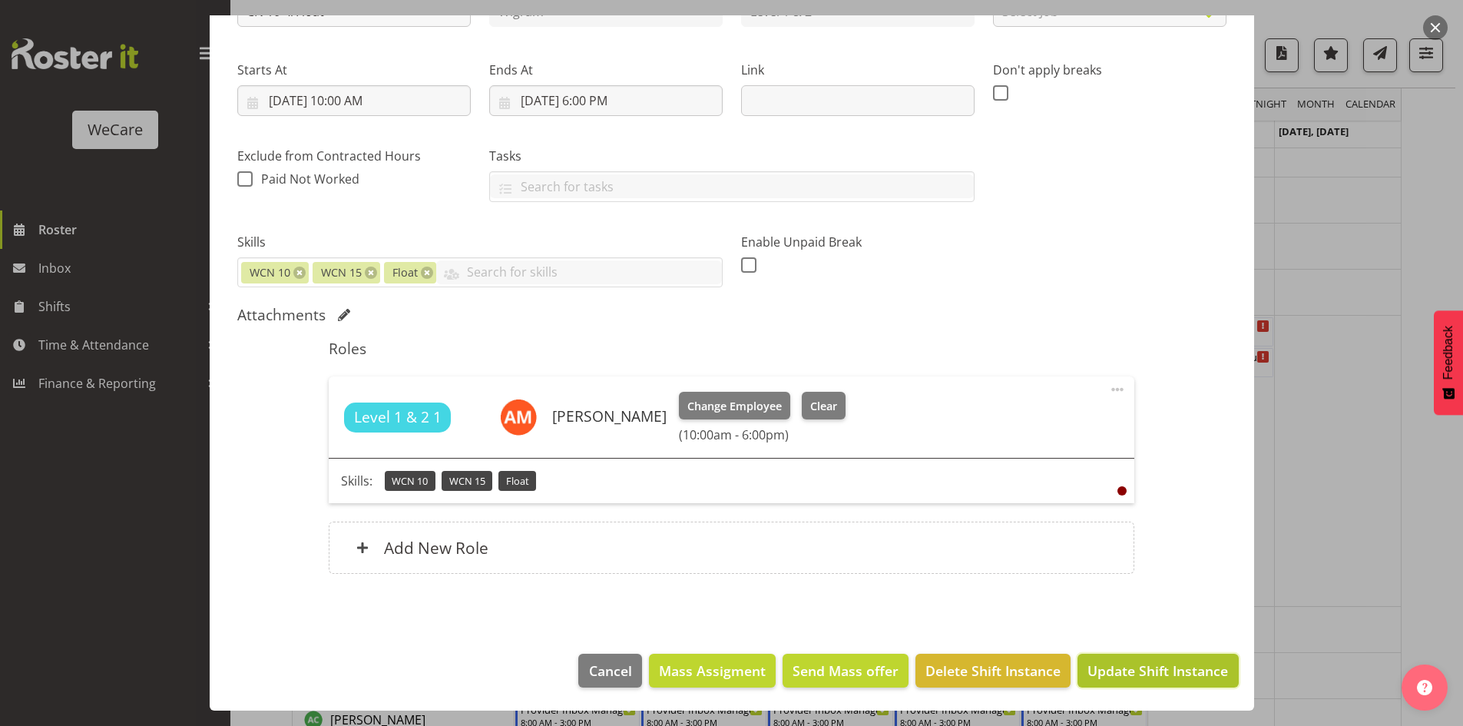
click at [1139, 667] on span "Update Shift Instance" at bounding box center [1157, 670] width 141 height 20
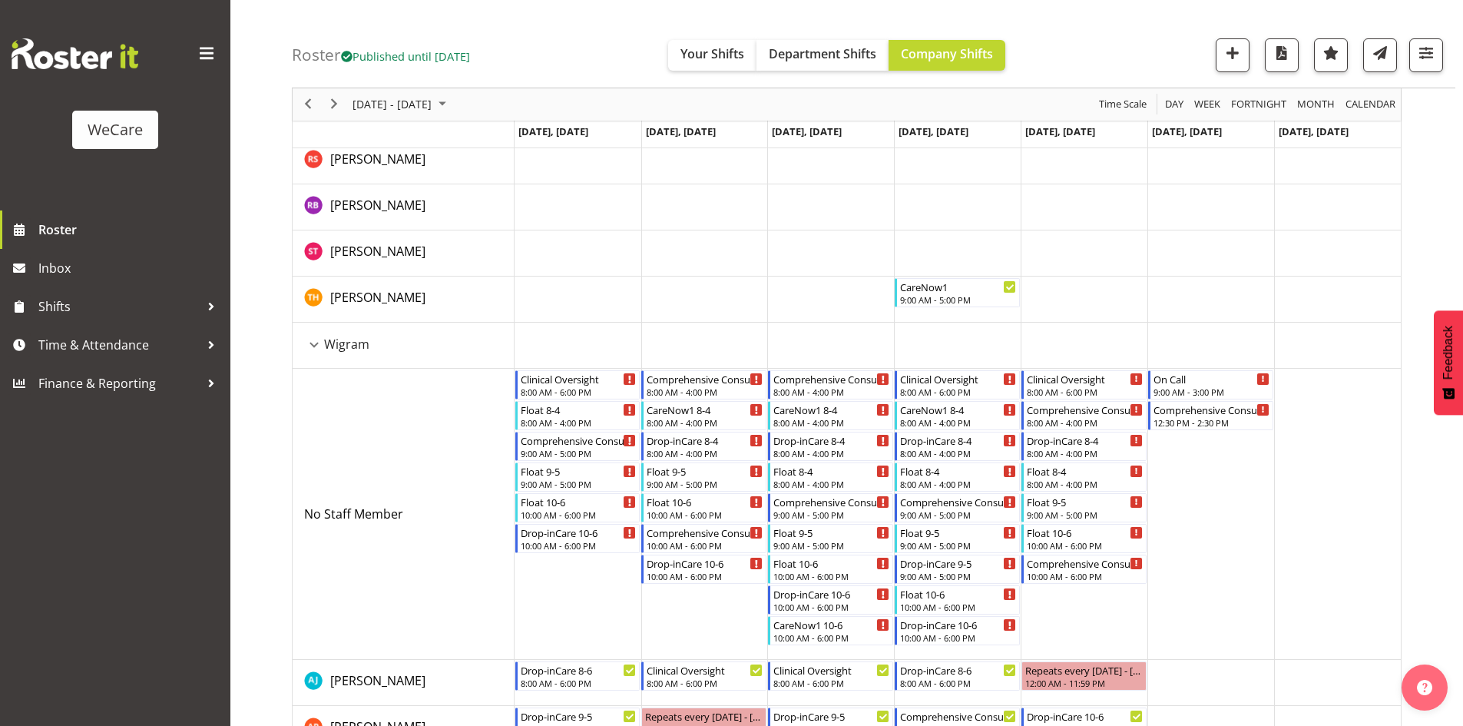
scroll to position [2600, 0]
